Goal: Information Seeking & Learning: Understand process/instructions

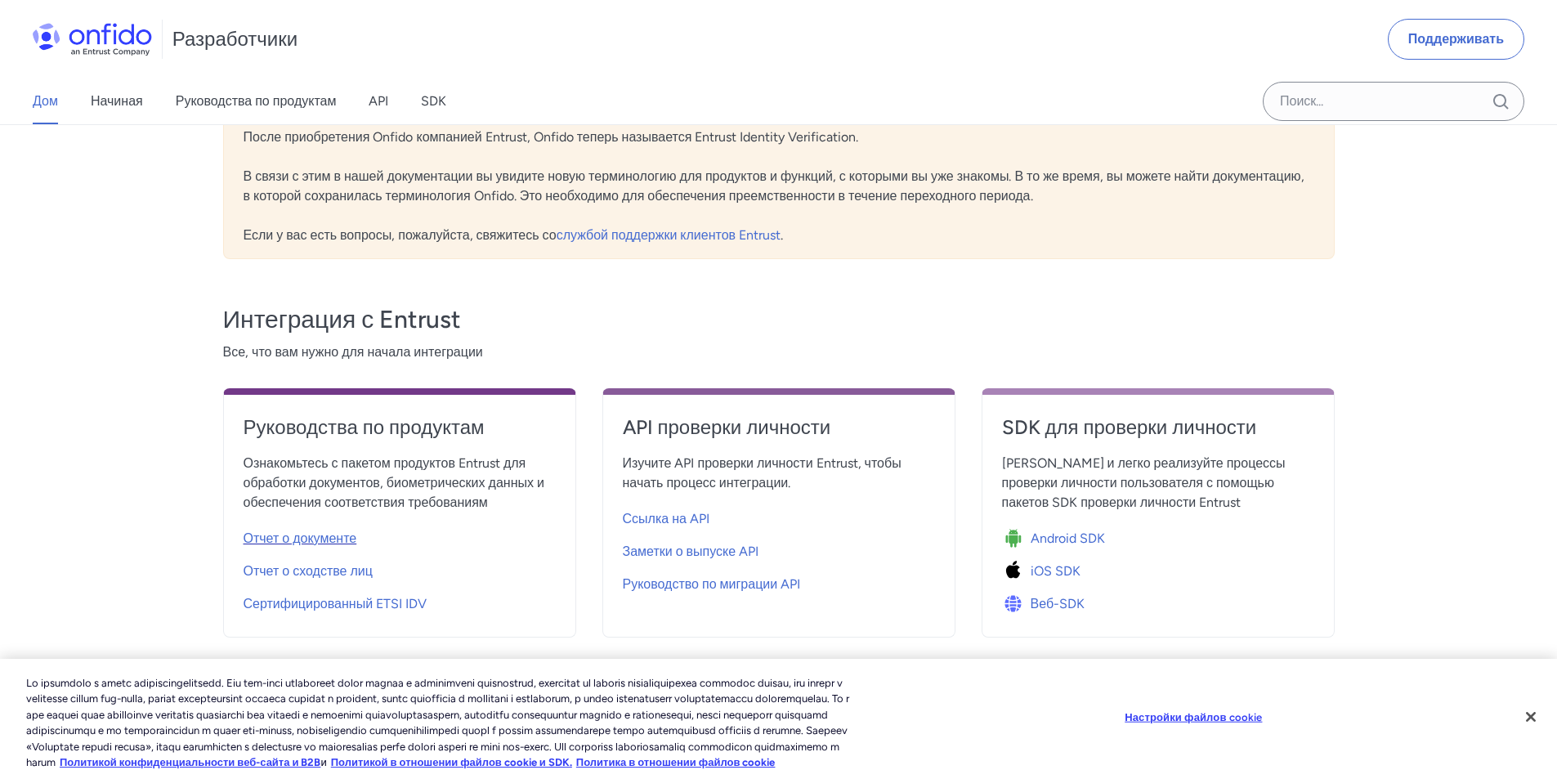
scroll to position [82, 0]
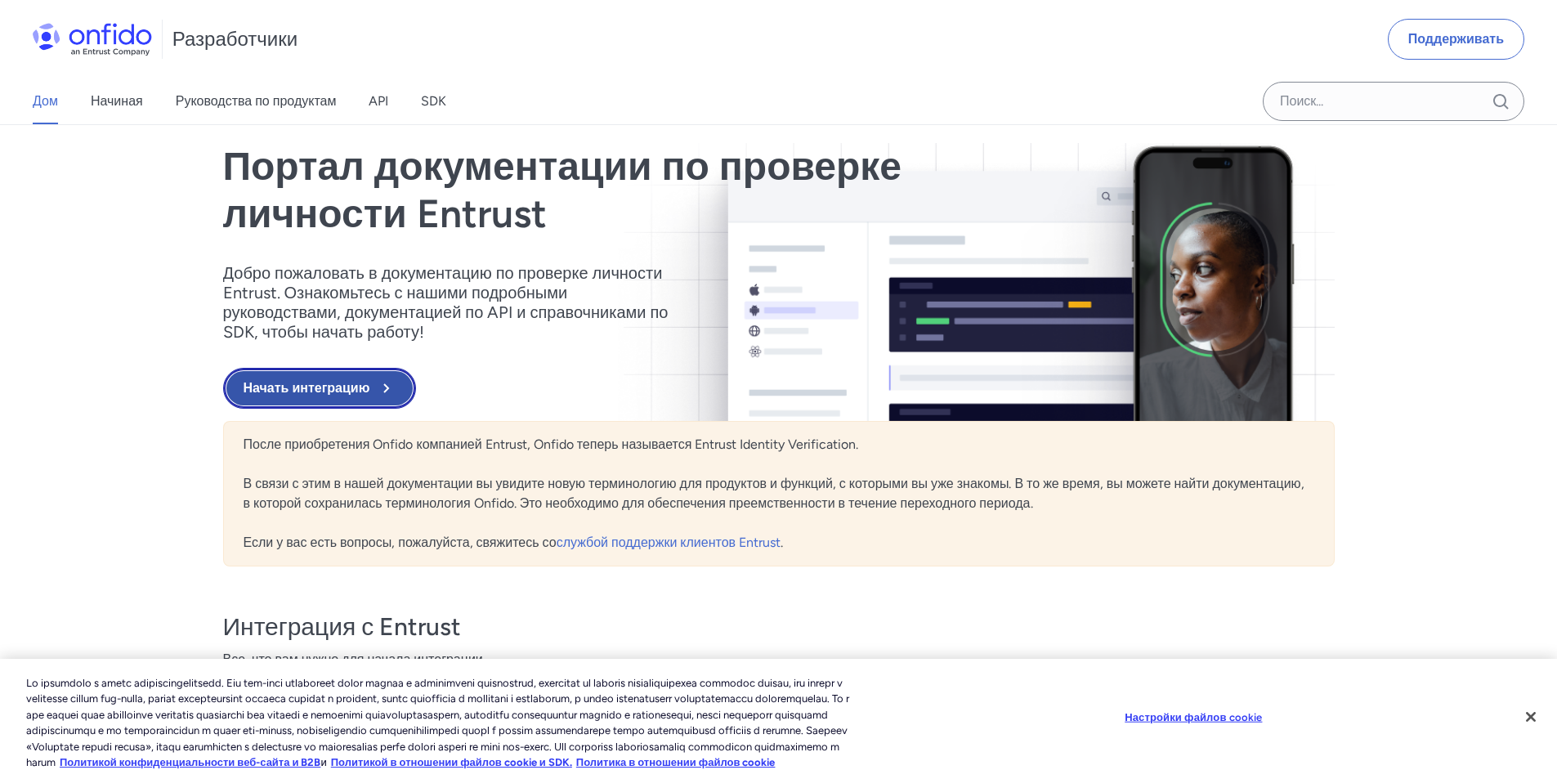
click at [314, 398] on font "Начать интеграцию" at bounding box center [307, 389] width 127 height 20
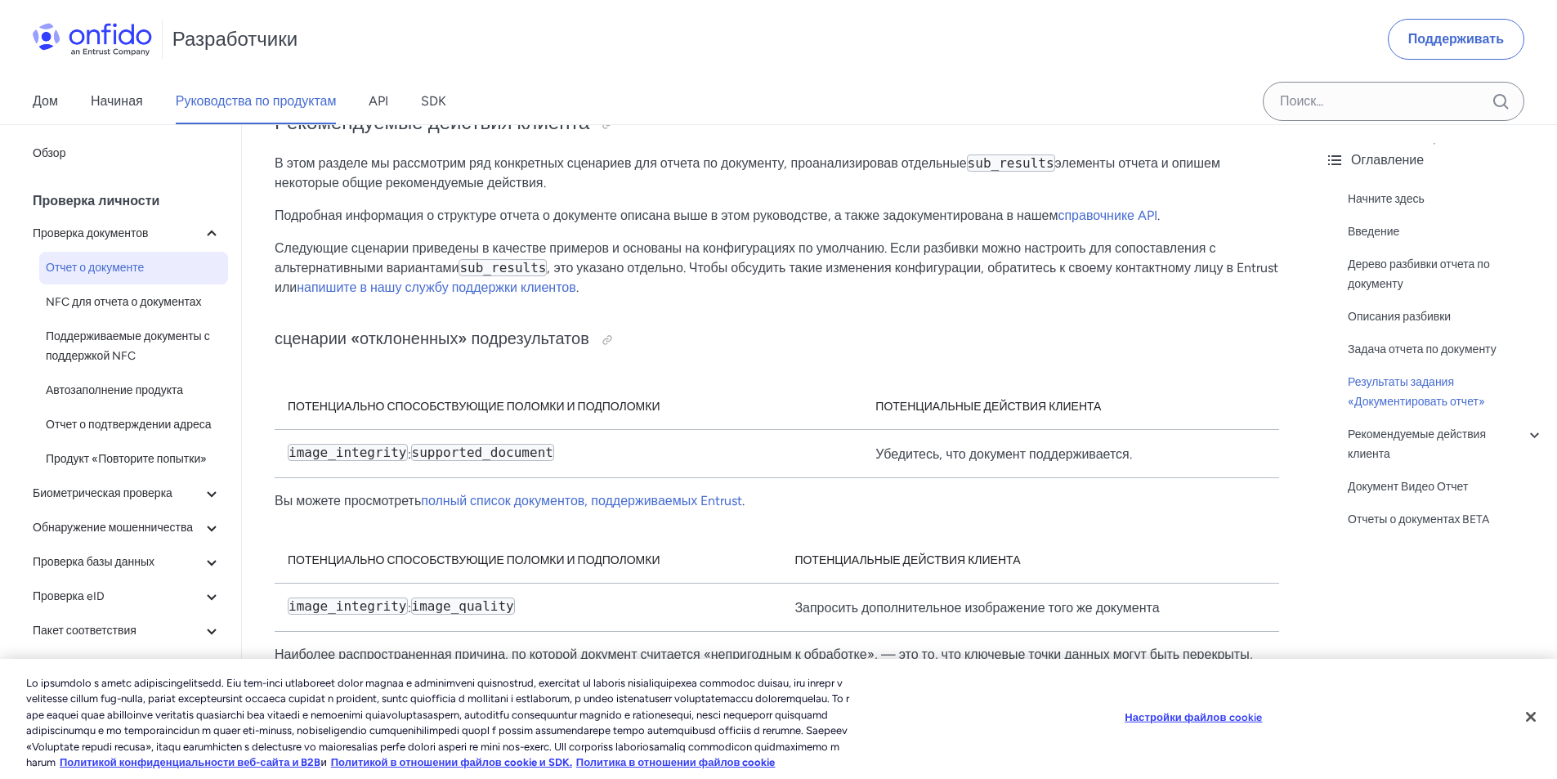
scroll to position [9239, 0]
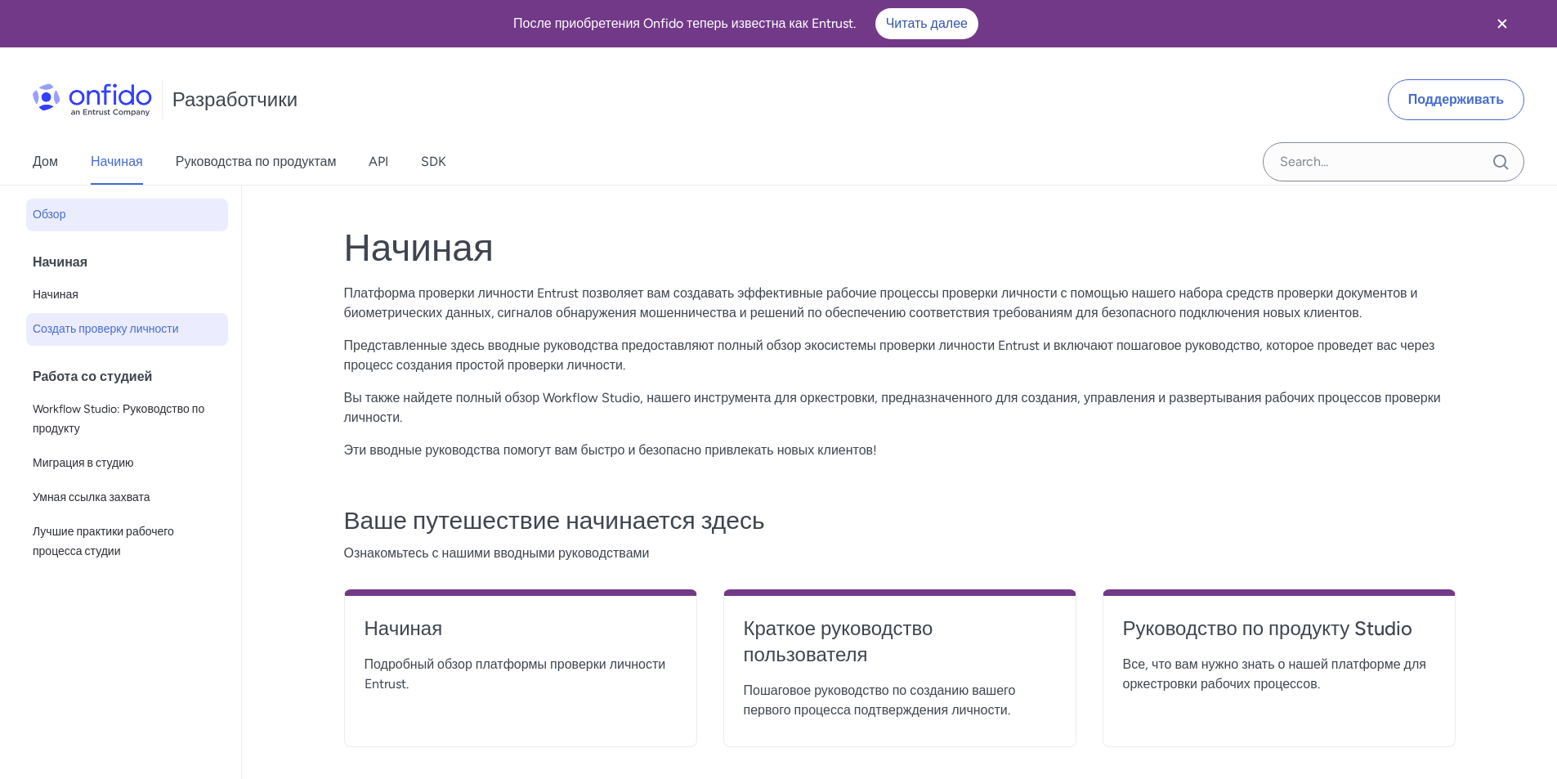
click at [155, 325] on font "Создать проверку личности" at bounding box center [106, 329] width 146 height 14
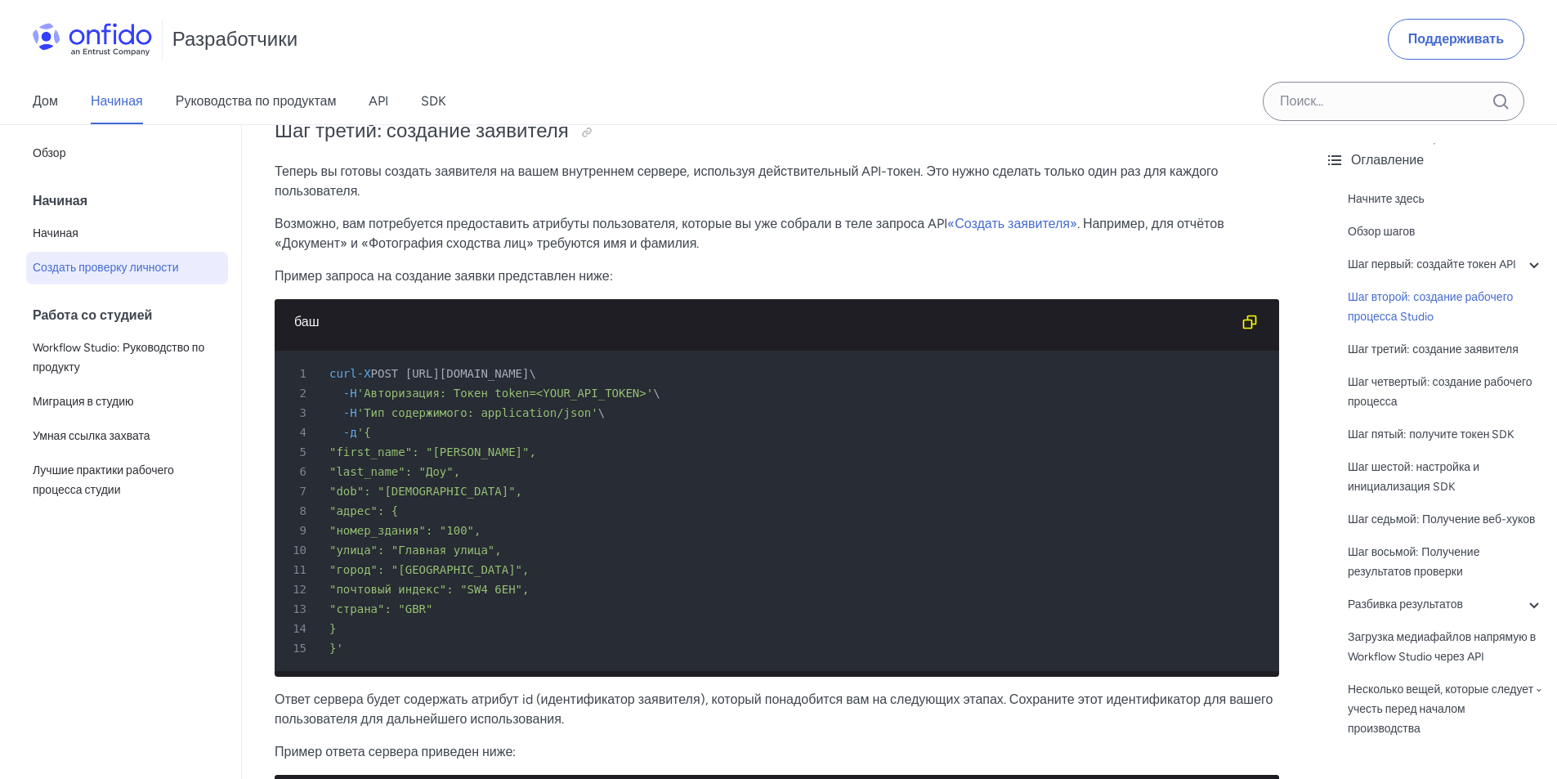
scroll to position [3516, 0]
